Goal: Task Accomplishment & Management: Use online tool/utility

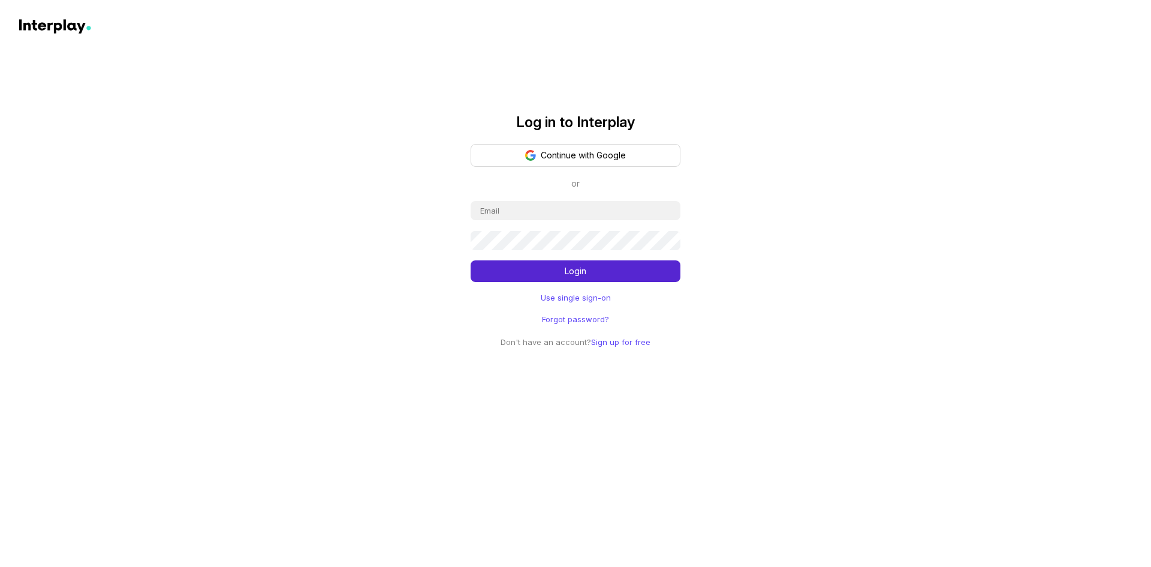
click at [613, 151] on button "Continue with Google" at bounding box center [576, 155] width 210 height 23
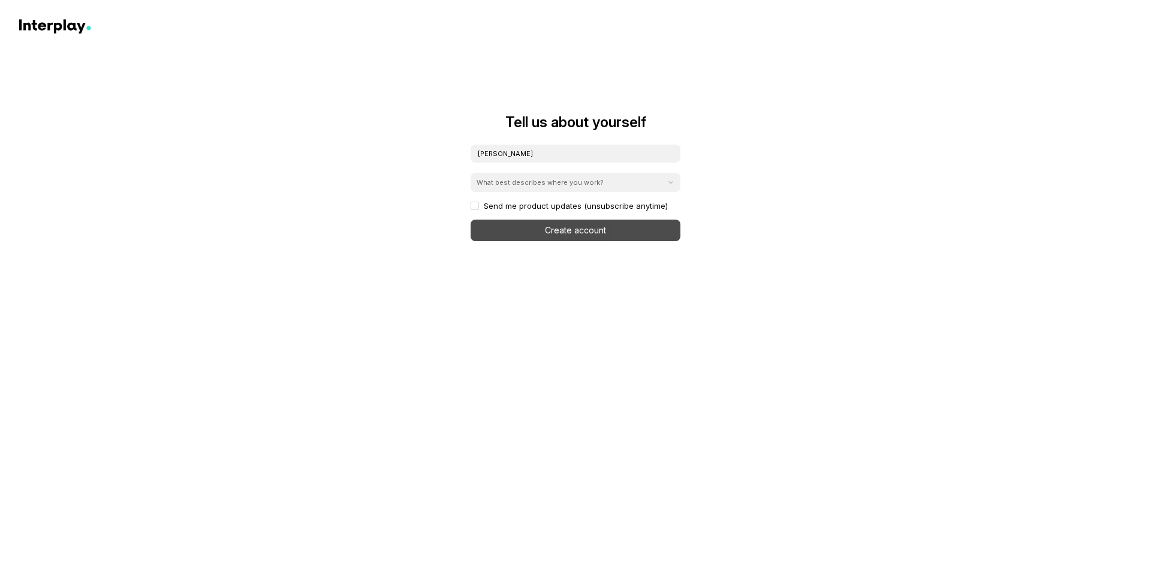
click at [628, 179] on div "What best describes where you work?" at bounding box center [568, 182] width 195 height 17
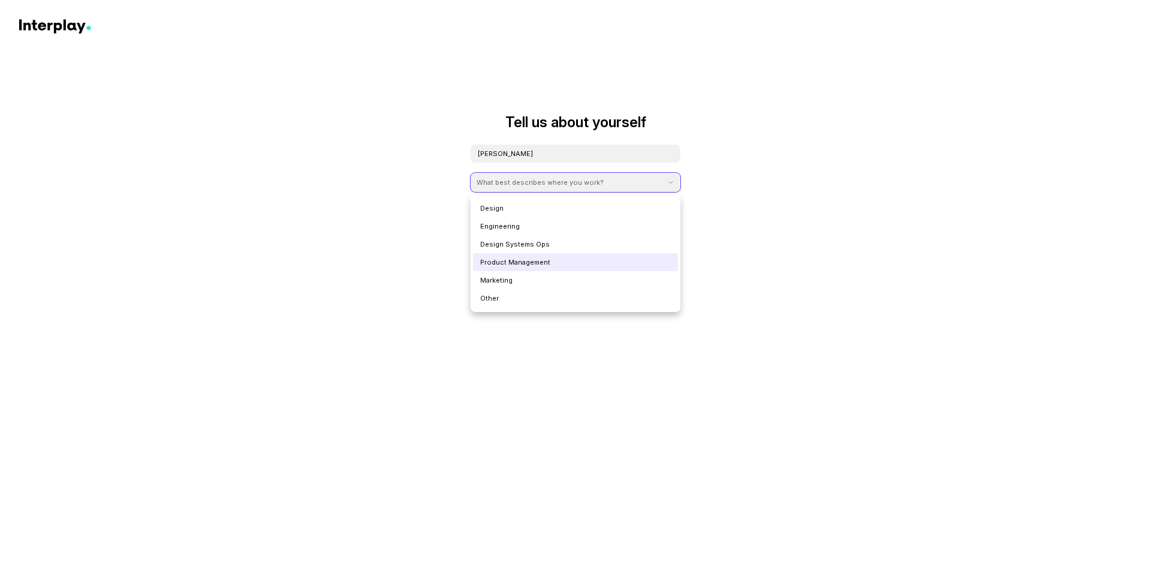
click at [610, 262] on div "Product Management" at bounding box center [575, 262] width 205 height 18
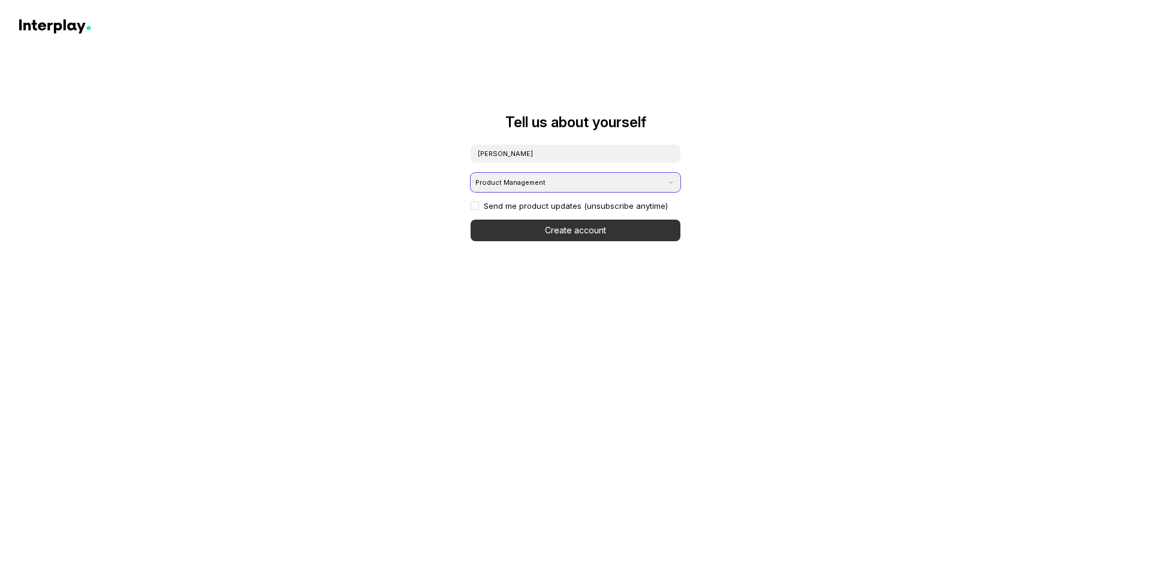
click at [592, 227] on button "Create account" at bounding box center [576, 230] width 210 height 22
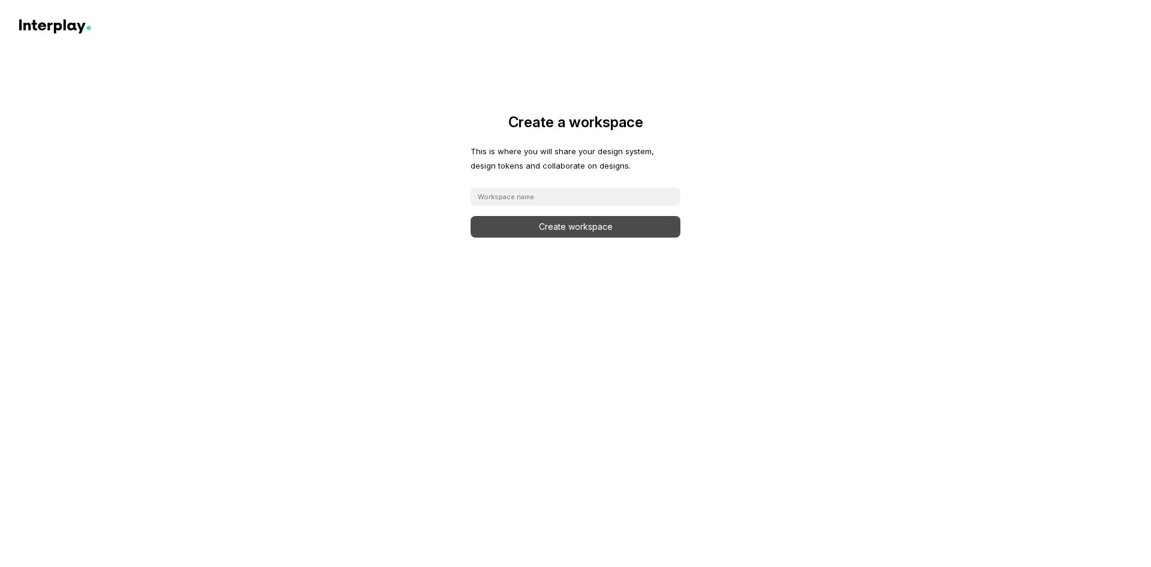
click at [583, 196] on input at bounding box center [576, 197] width 210 height 18
type input "figma"
click button "Create workspace" at bounding box center [576, 227] width 210 height 22
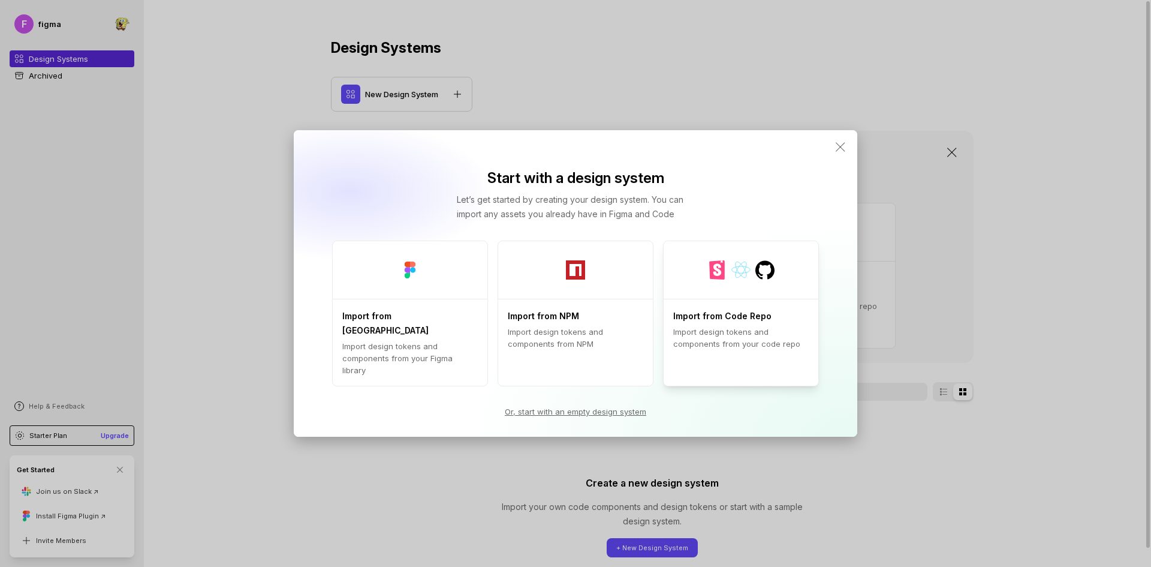
click at [735, 294] on div at bounding box center [741, 270] width 155 height 58
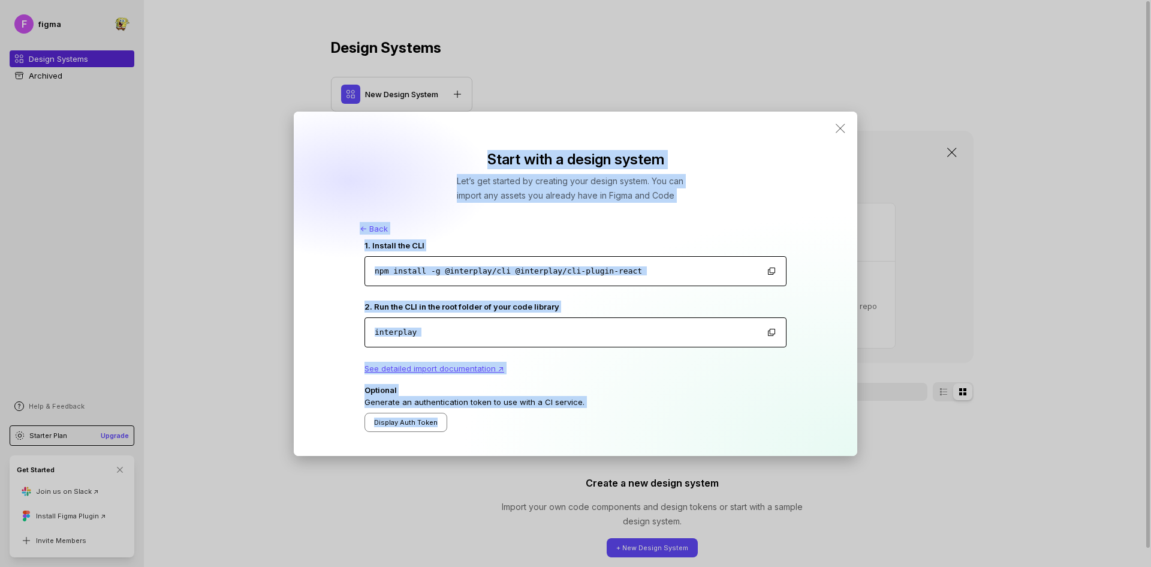
drag, startPoint x: 470, startPoint y: 146, endPoint x: 711, endPoint y: 422, distance: 365.8
click at [711, 422] on div "Start with a design system Let’s get started by creating your design system. Yo…" at bounding box center [576, 284] width 564 height 344
copy div "Start with a design system Let’s get started by creating your design system. Yo…"
click at [268, 271] on div "Start with a design system Let’s get started by creating your design system. Yo…" at bounding box center [575, 283] width 1151 height 567
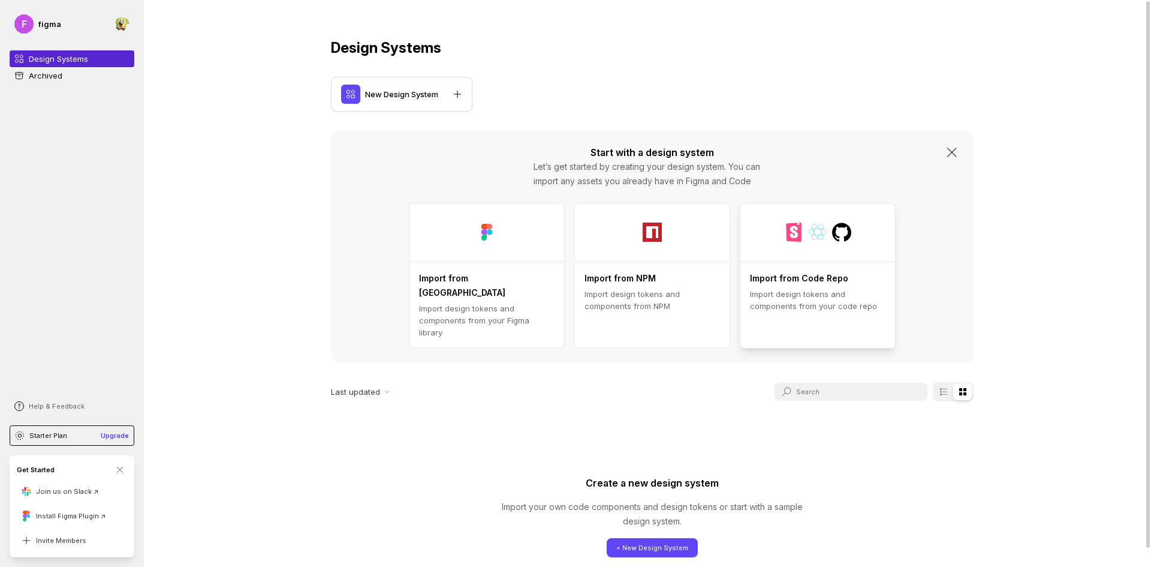
click at [835, 288] on p "Import design tokens and components from your code repo" at bounding box center [818, 300] width 136 height 24
